Goal: Use online tool/utility: Utilize a website feature to perform a specific function

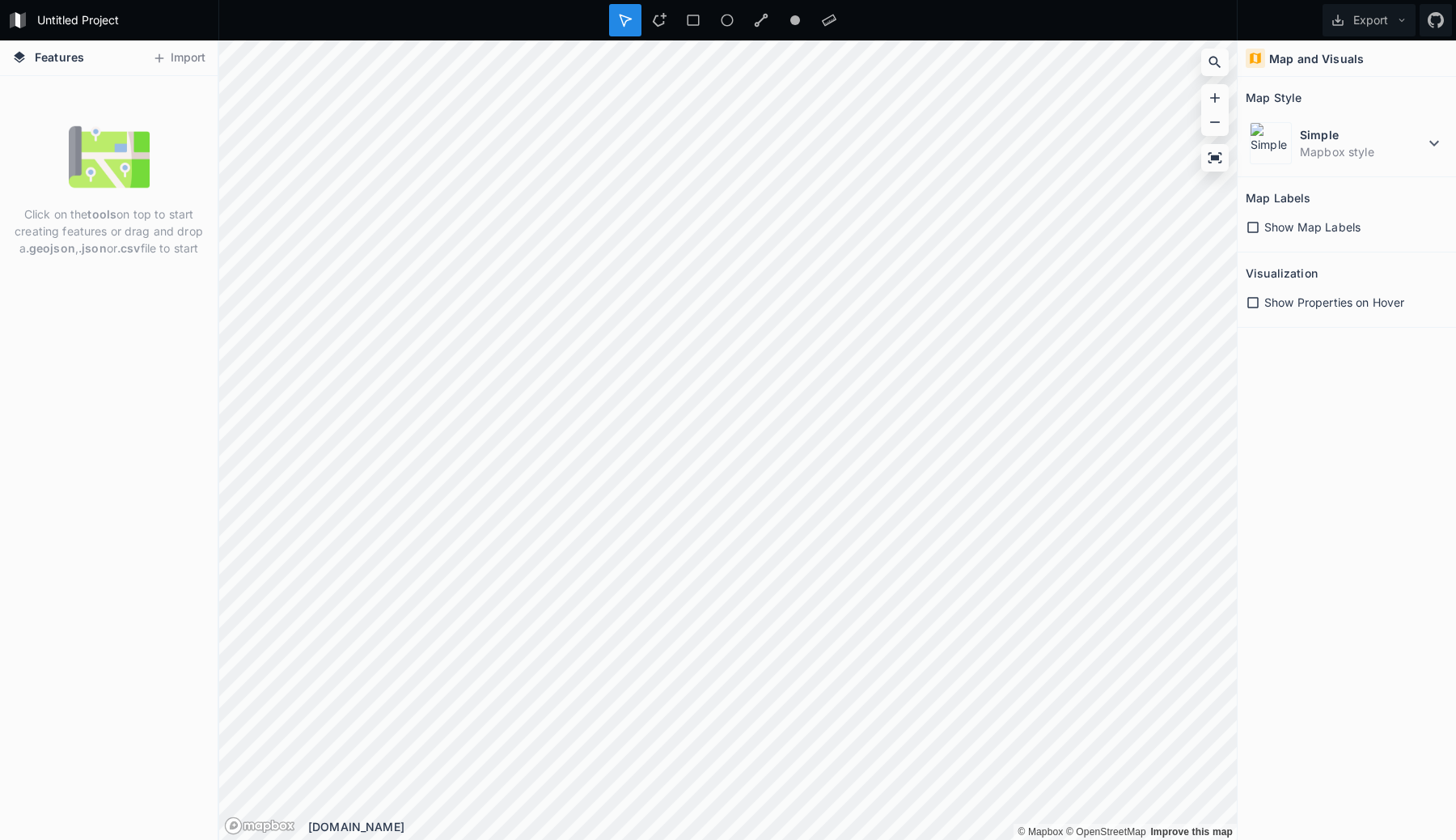
click at [1291, 228] on span "Show Map Labels" at bounding box center [1313, 227] width 97 height 17
click at [1290, 292] on div "Show Properties on Hover" at bounding box center [1346, 302] width 202 height 33
click at [1290, 301] on span "Show Properties on Hover" at bounding box center [1335, 302] width 140 height 17
click at [1292, 232] on span "Show Map Labels" at bounding box center [1313, 227] width 97 height 17
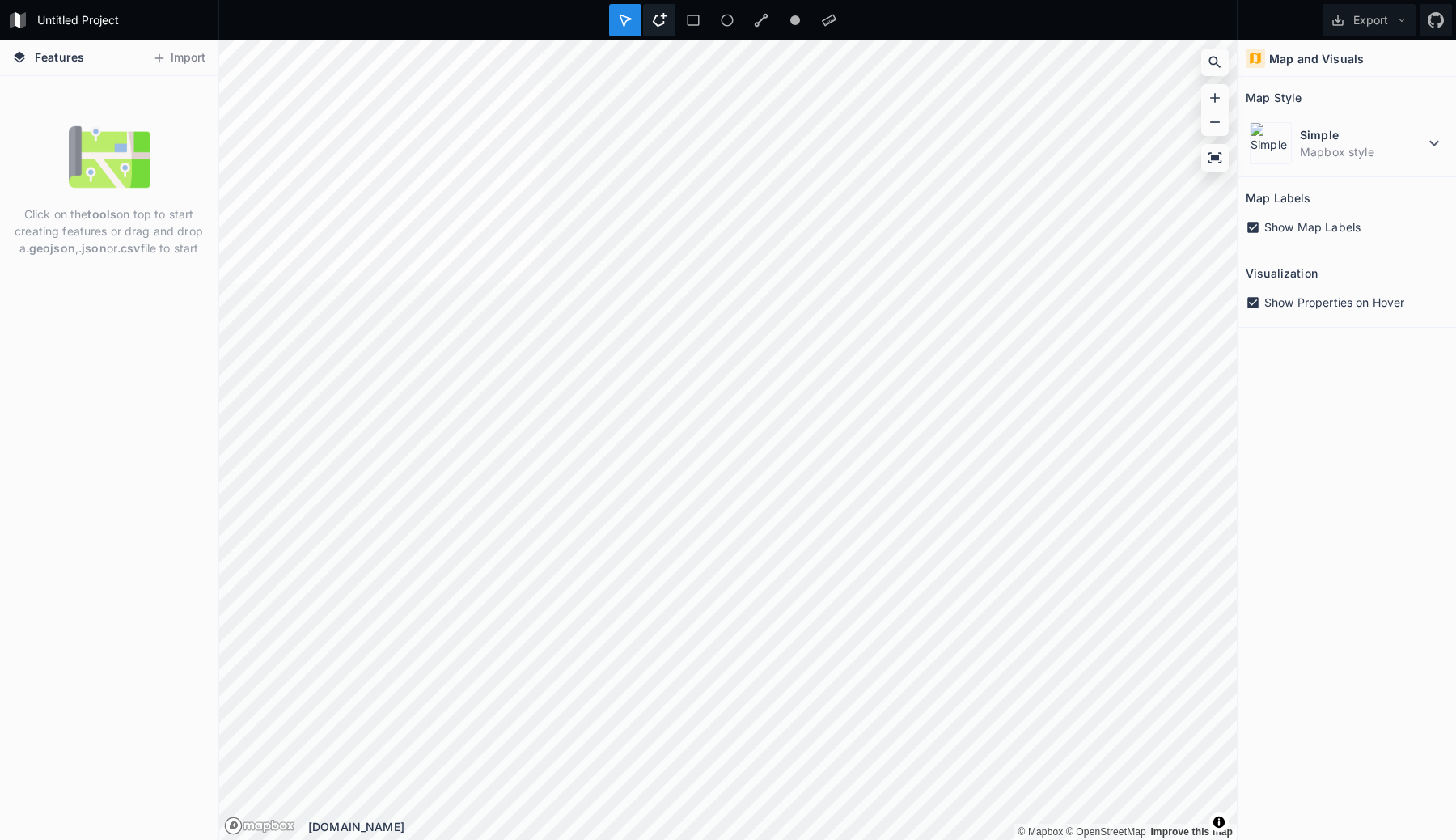
click at [658, 18] on icon at bounding box center [659, 20] width 14 height 14
click at [107, 59] on div "Features Import" at bounding box center [108, 57] width 217 height 35
click at [691, 28] on div at bounding box center [694, 20] width 33 height 33
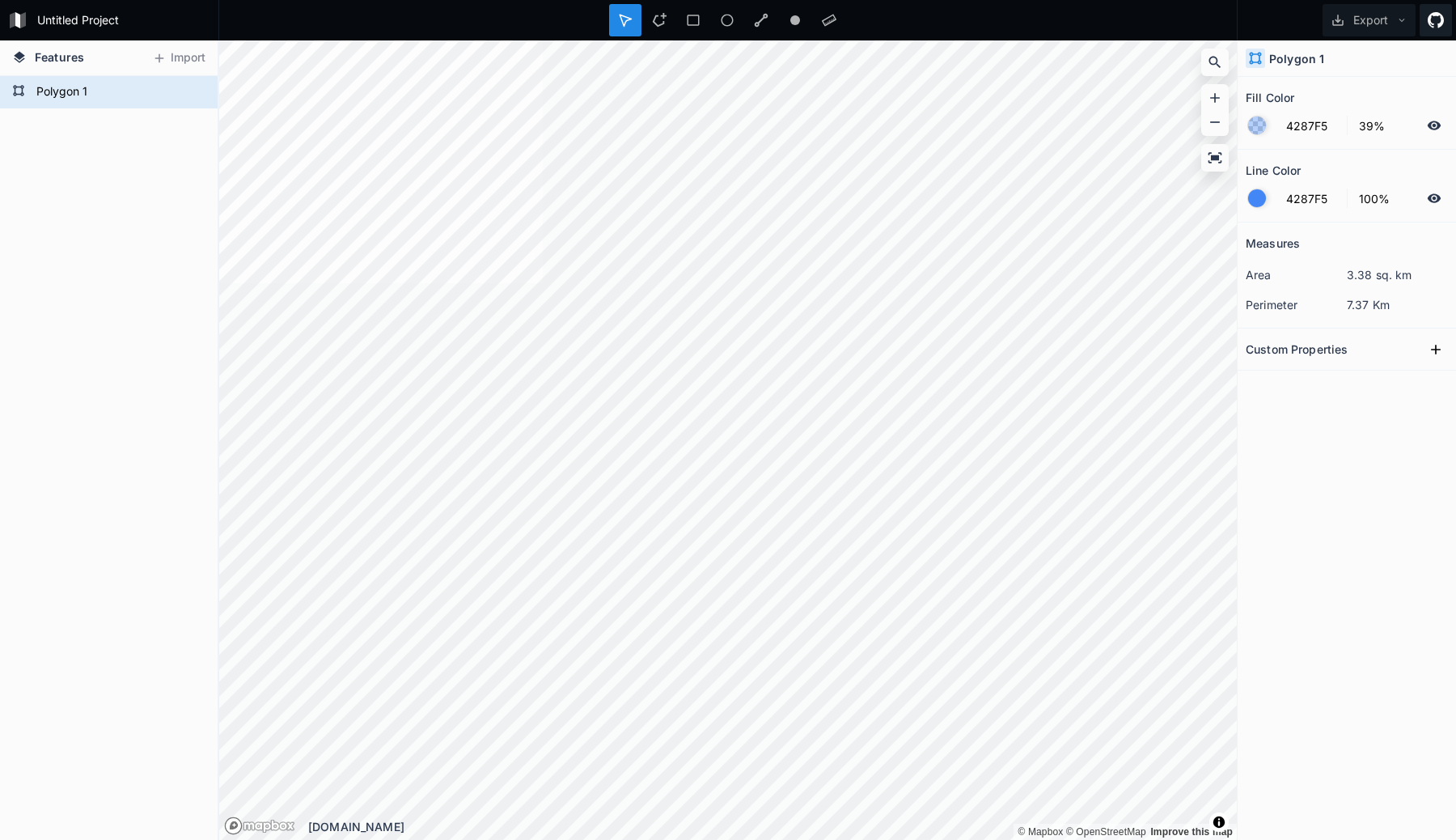
click at [1434, 17] on icon at bounding box center [1436, 20] width 16 height 16
